Goal: Information Seeking & Learning: Check status

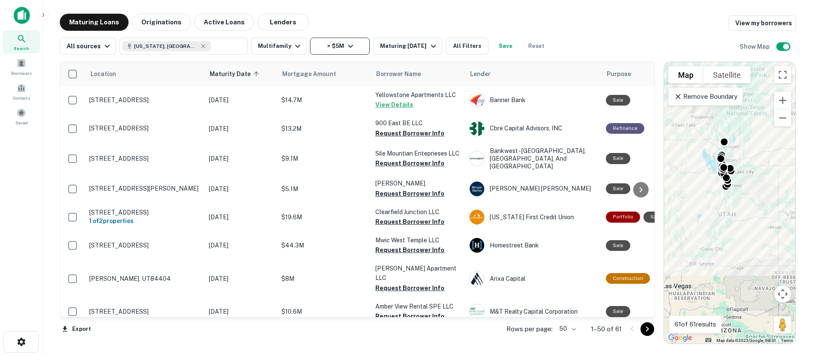
click at [346, 48] on icon "button" at bounding box center [351, 46] width 10 height 10
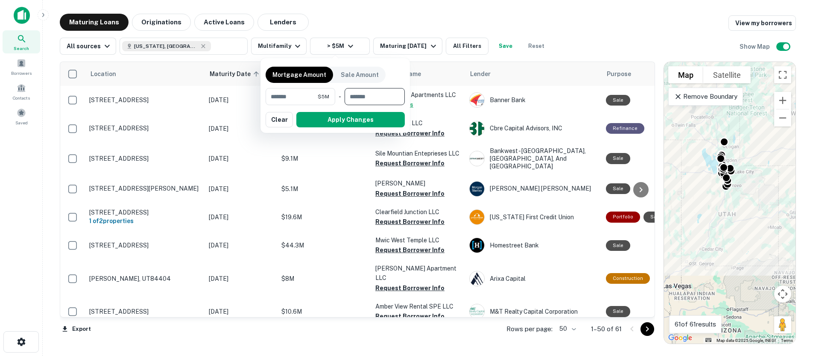
click at [363, 95] on input "number" at bounding box center [372, 96] width 54 height 17
type input "********"
click at [351, 116] on button "Apply Changes" at bounding box center [350, 119] width 109 height 15
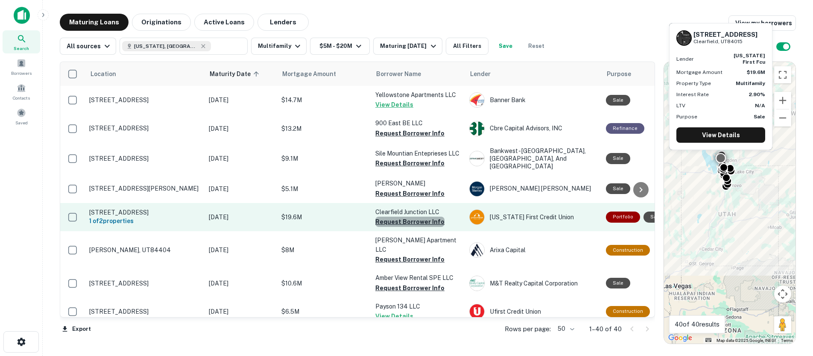
click at [411, 217] on button "Request Borrower Info" at bounding box center [410, 222] width 69 height 10
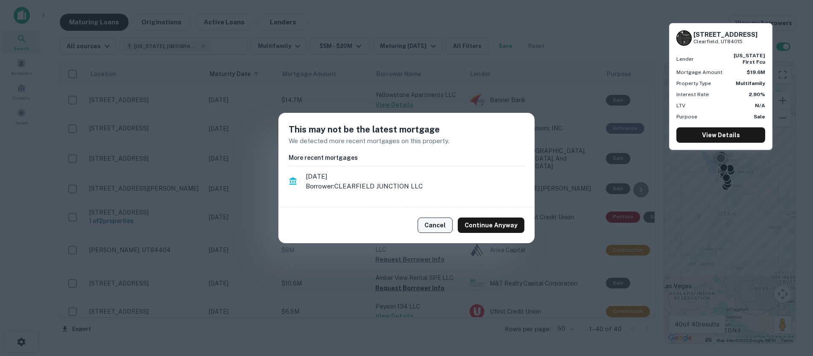
click at [437, 223] on button "Cancel" at bounding box center [435, 224] width 35 height 15
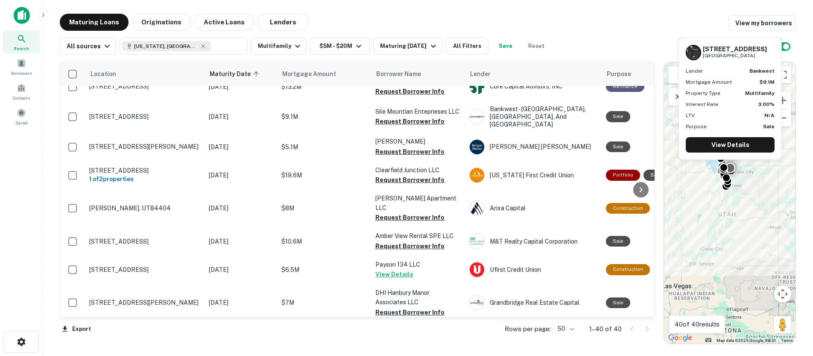
scroll to position [71, 0]
